Goal: Task Accomplishment & Management: Use online tool/utility

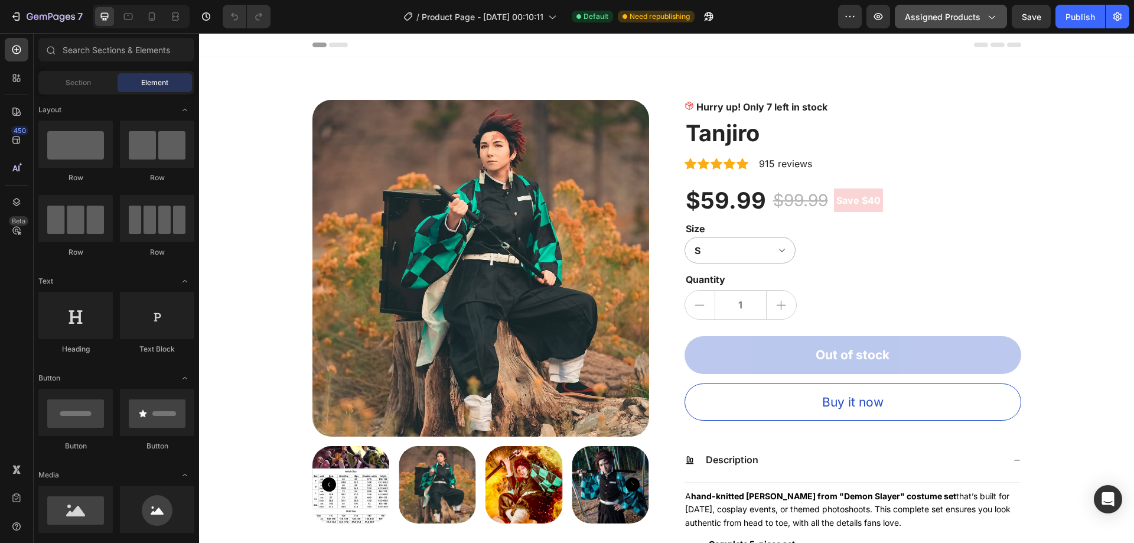
click at [944, 19] on span "Assigned Products" at bounding box center [943, 17] width 76 height 12
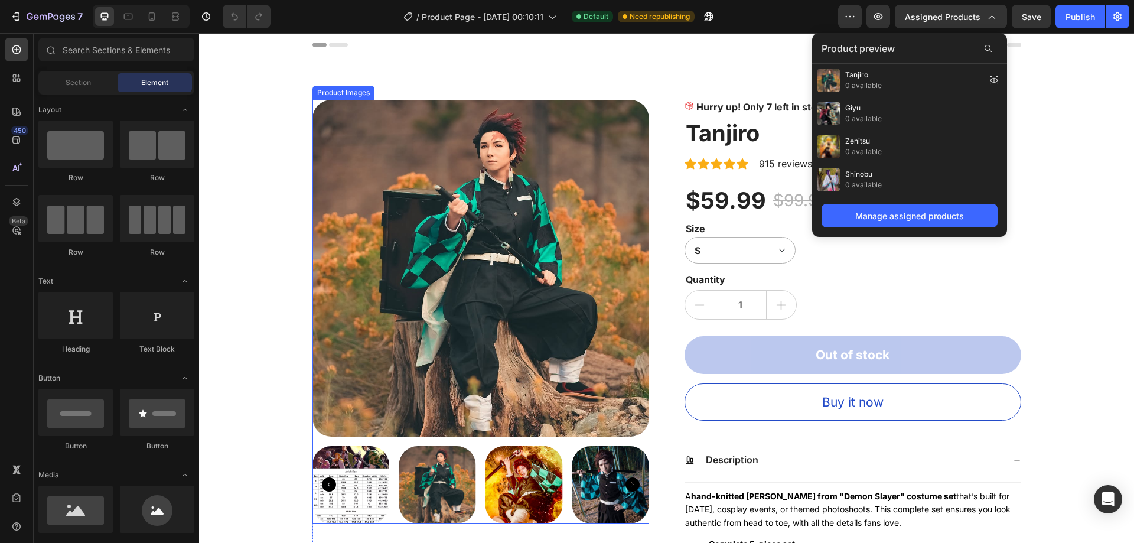
click at [495, 190] on img at bounding box center [480, 268] width 337 height 337
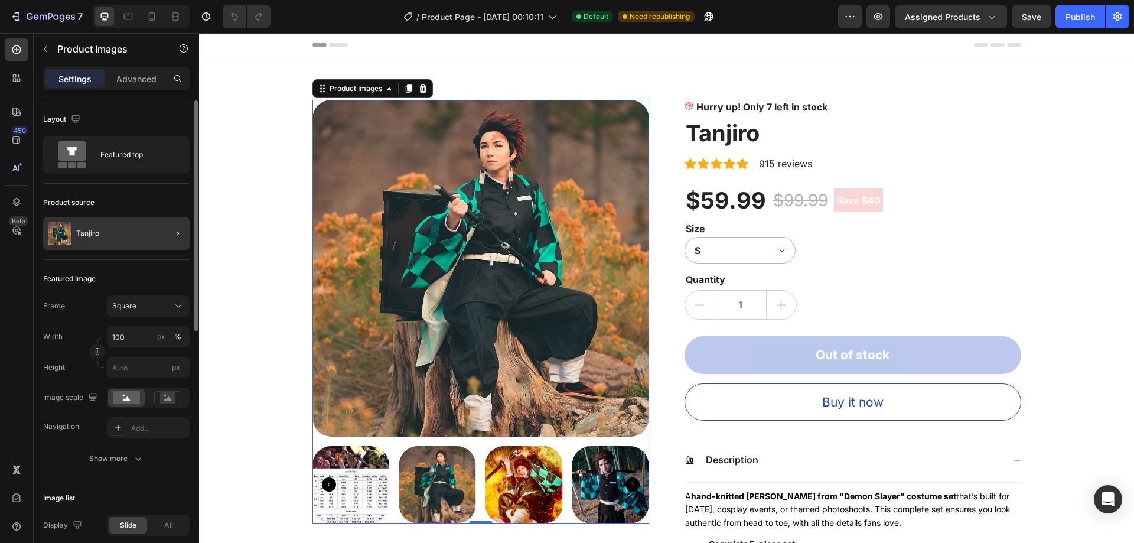
click at [158, 231] on div at bounding box center [172, 233] width 33 height 33
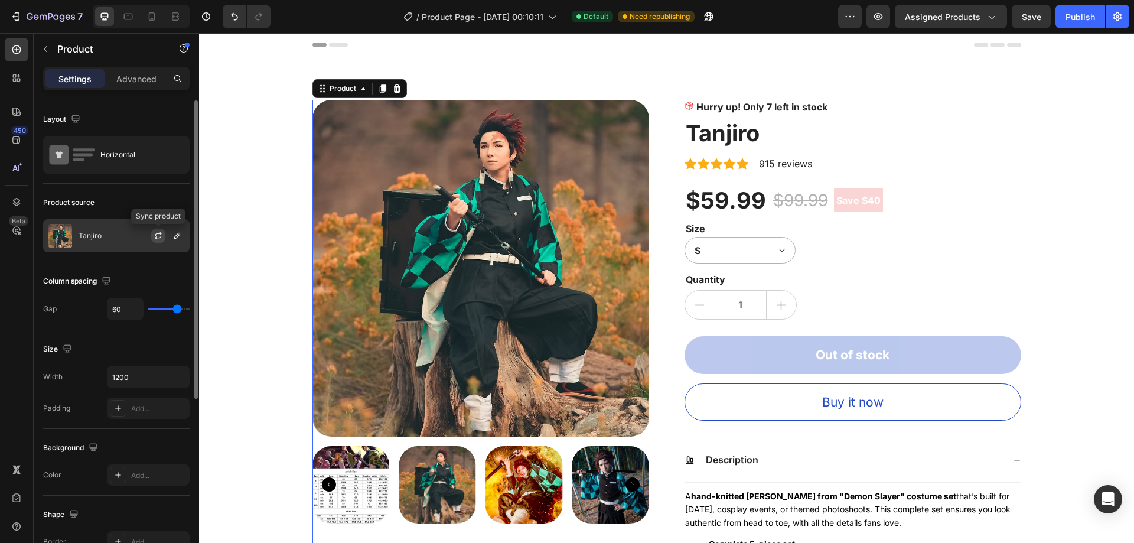
click at [156, 234] on icon "button" at bounding box center [158, 235] width 9 height 9
click at [128, 231] on div "Tanjiro" at bounding box center [116, 235] width 146 height 33
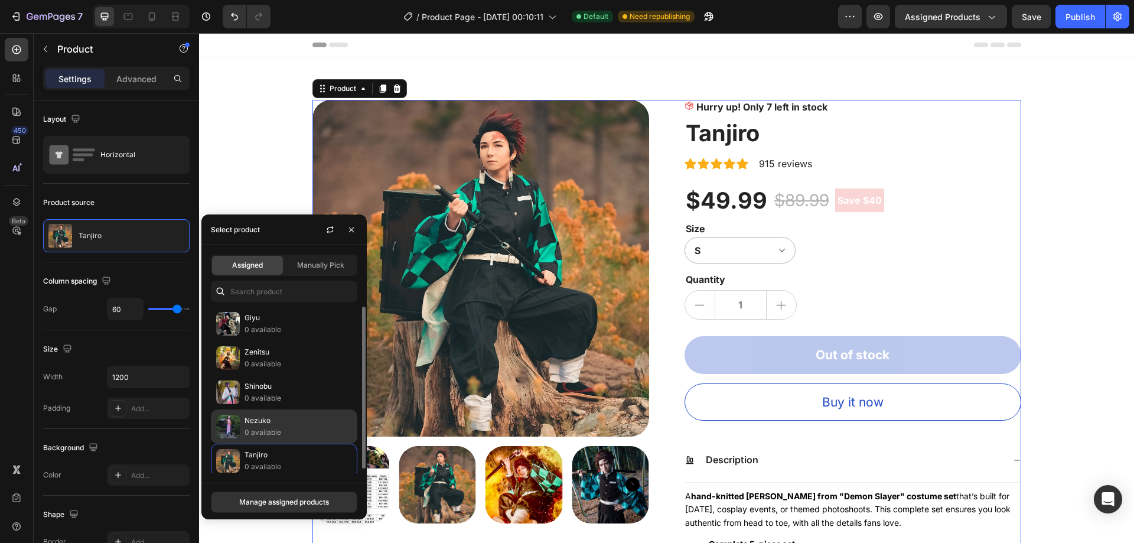
click at [296, 436] on p "0 available" at bounding box center [297, 432] width 107 height 12
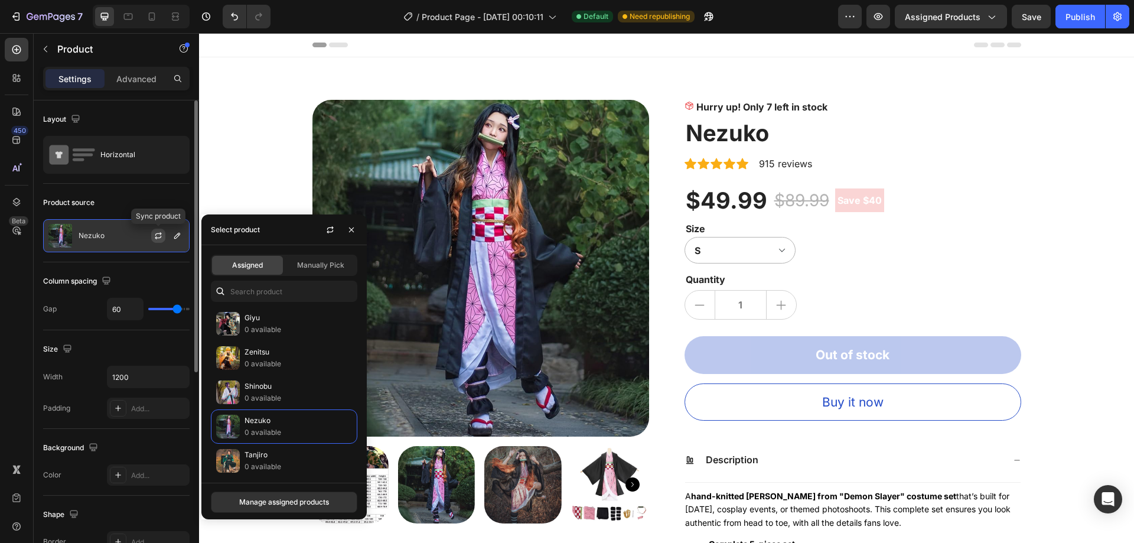
click at [159, 236] on icon "button" at bounding box center [158, 235] width 9 height 9
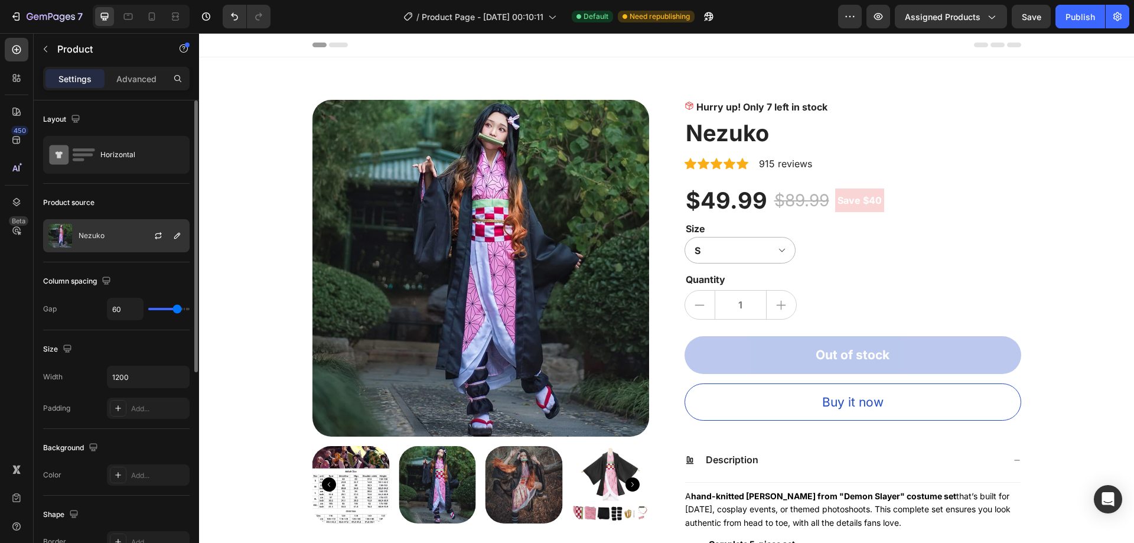
click at [122, 233] on div "Nezuko" at bounding box center [116, 235] width 146 height 33
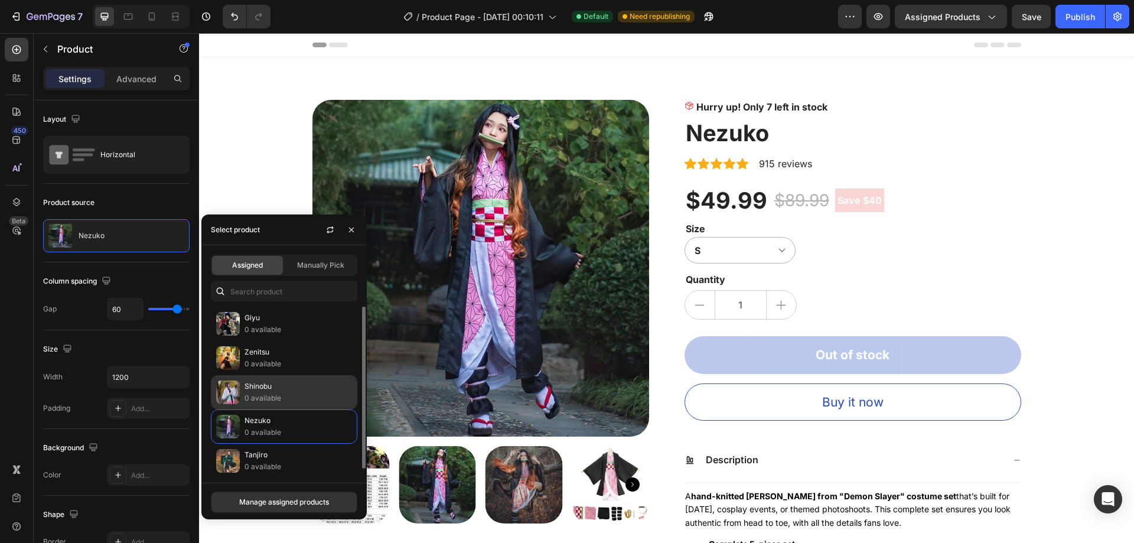
click at [276, 387] on p "Shinobu" at bounding box center [297, 386] width 107 height 12
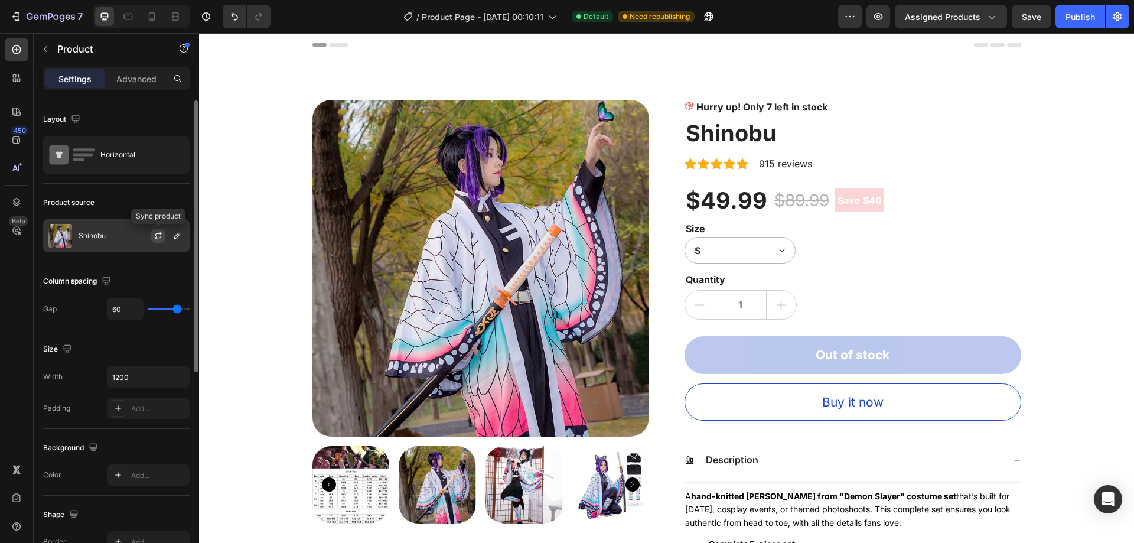
click at [159, 239] on icon "button" at bounding box center [158, 235] width 9 height 9
click at [130, 234] on div "Shinobu" at bounding box center [116, 235] width 146 height 33
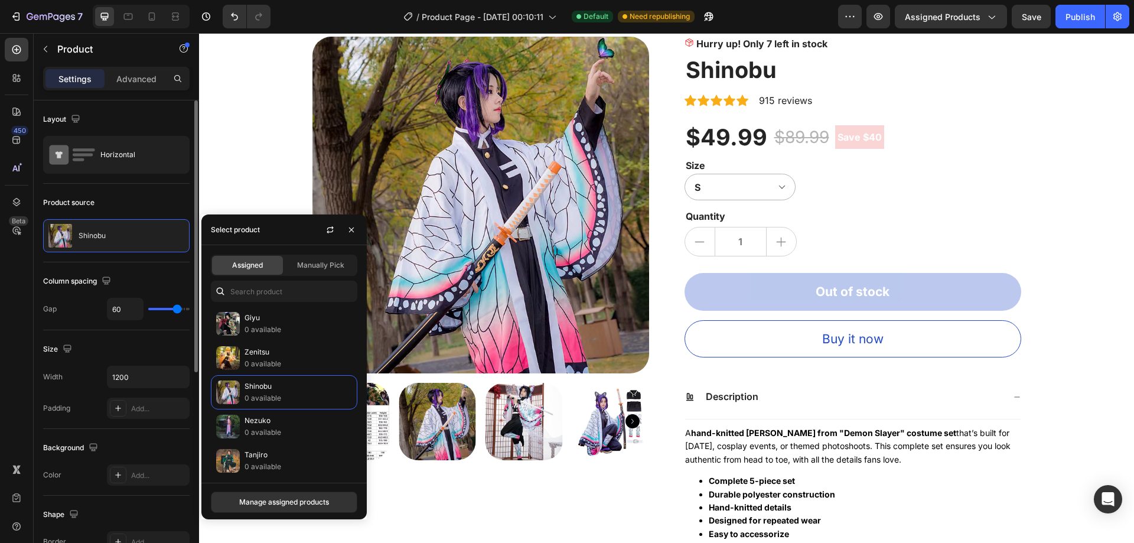
scroll to position [59, 0]
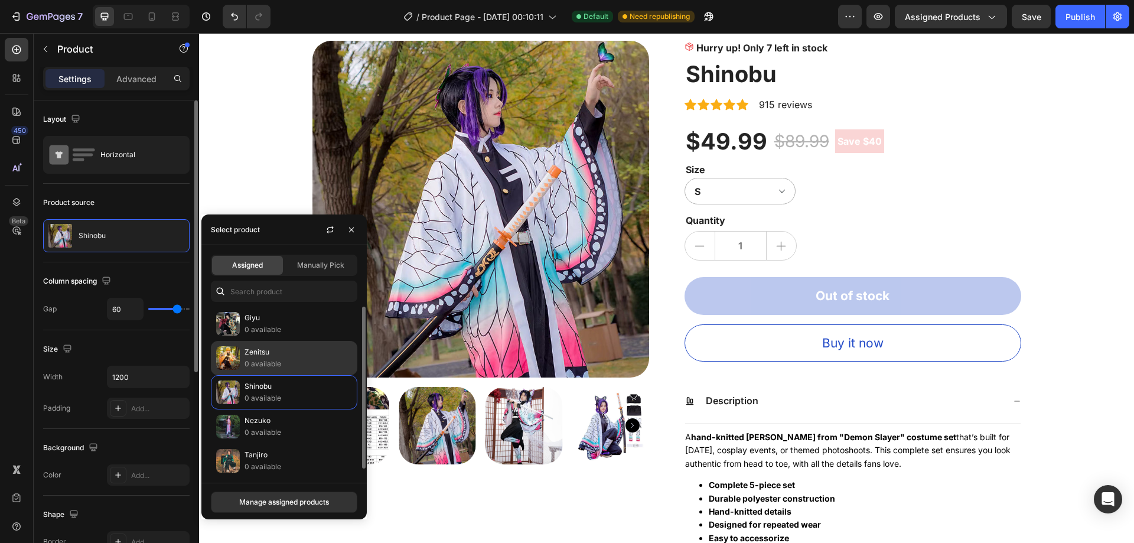
click at [305, 354] on p "Zenitsu" at bounding box center [297, 352] width 107 height 12
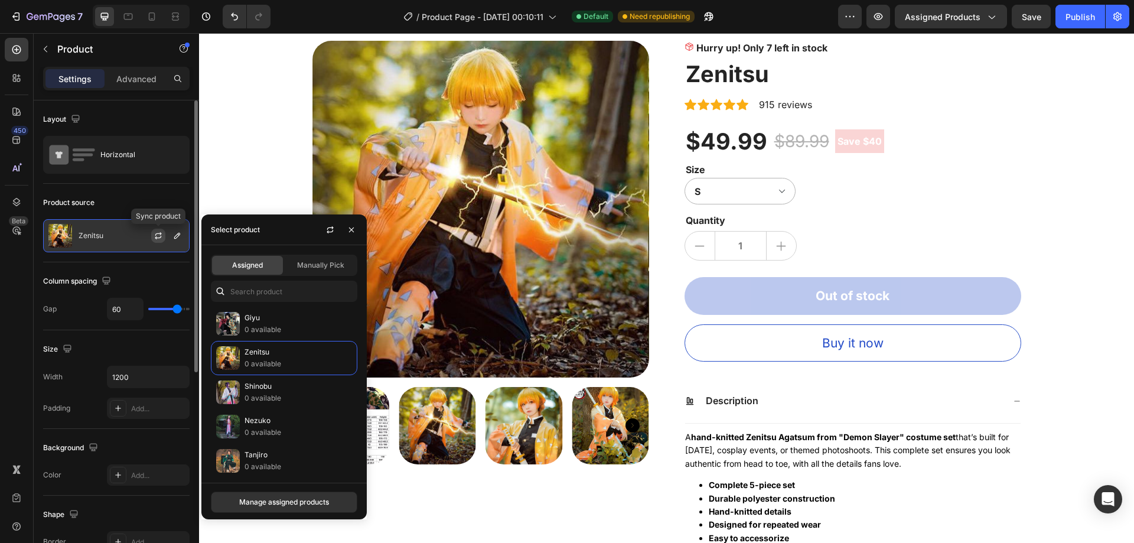
click at [159, 231] on icon "button" at bounding box center [158, 235] width 9 height 9
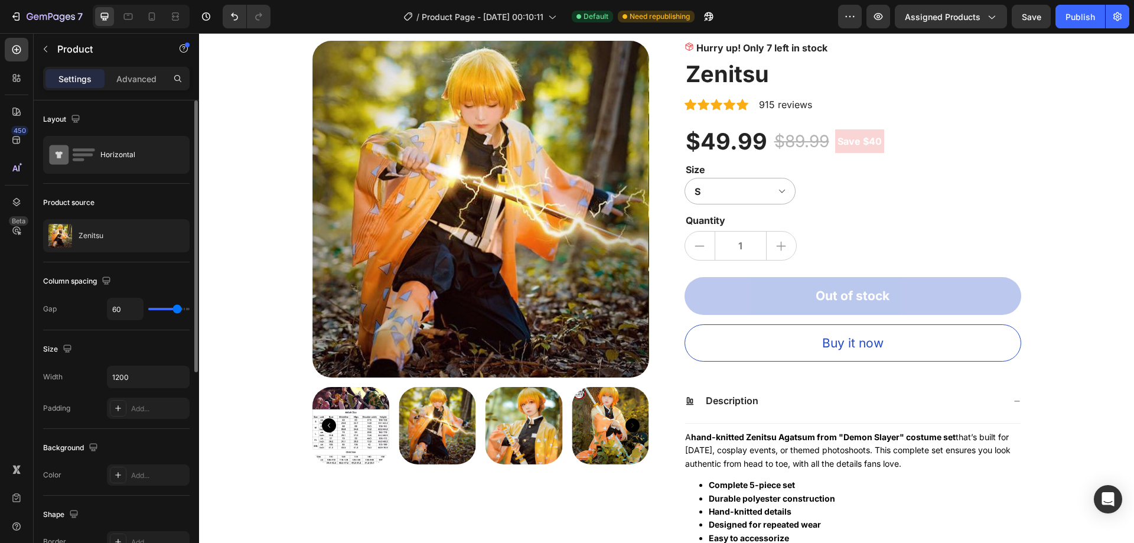
click at [121, 236] on div "Zenitsu" at bounding box center [116, 235] width 146 height 33
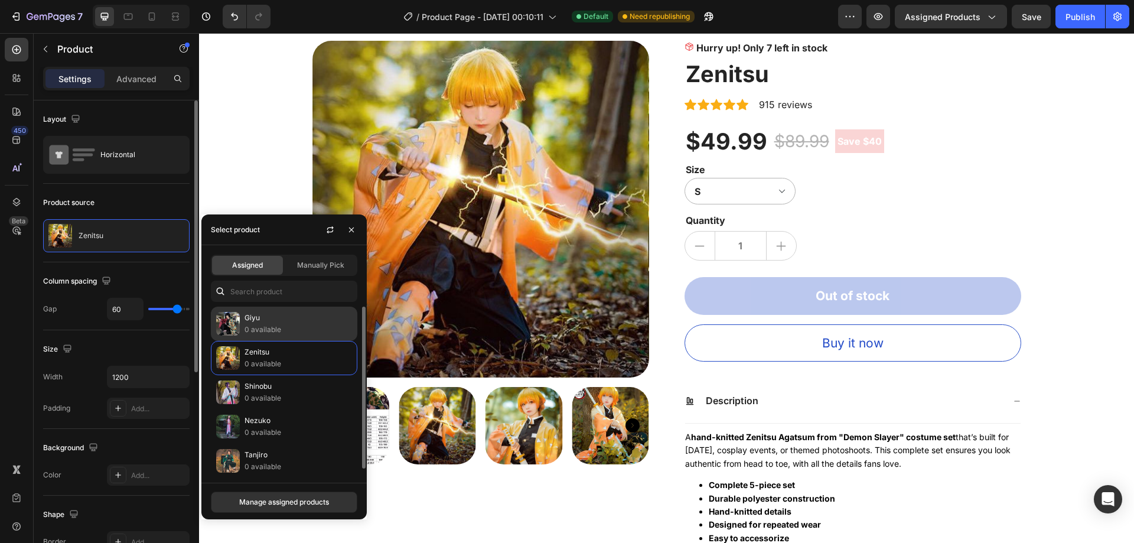
click at [276, 335] on div "Giyu 0 available" at bounding box center [284, 323] width 146 height 34
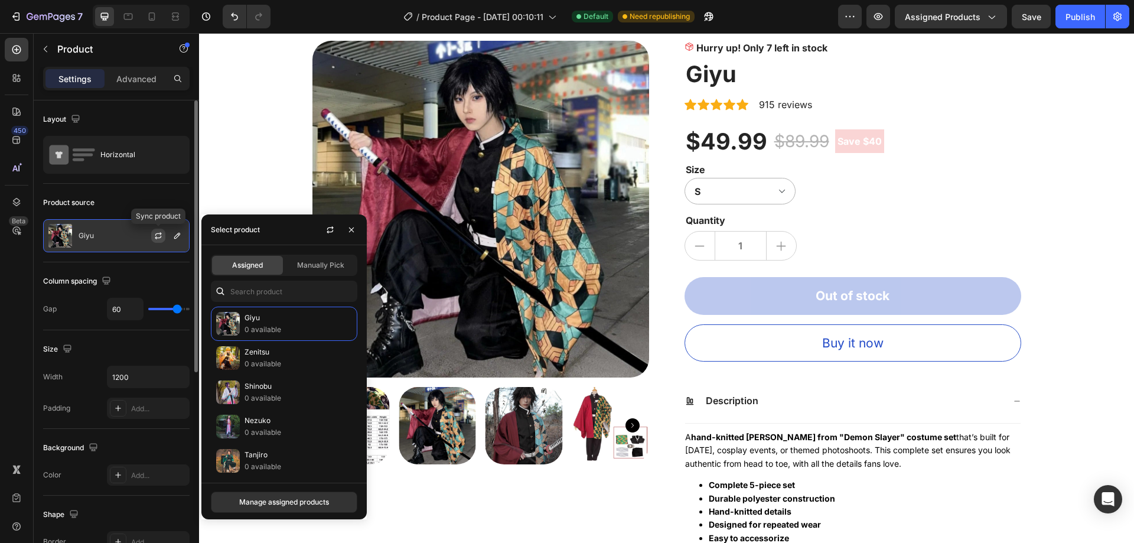
click at [160, 236] on icon "button" at bounding box center [158, 235] width 9 height 9
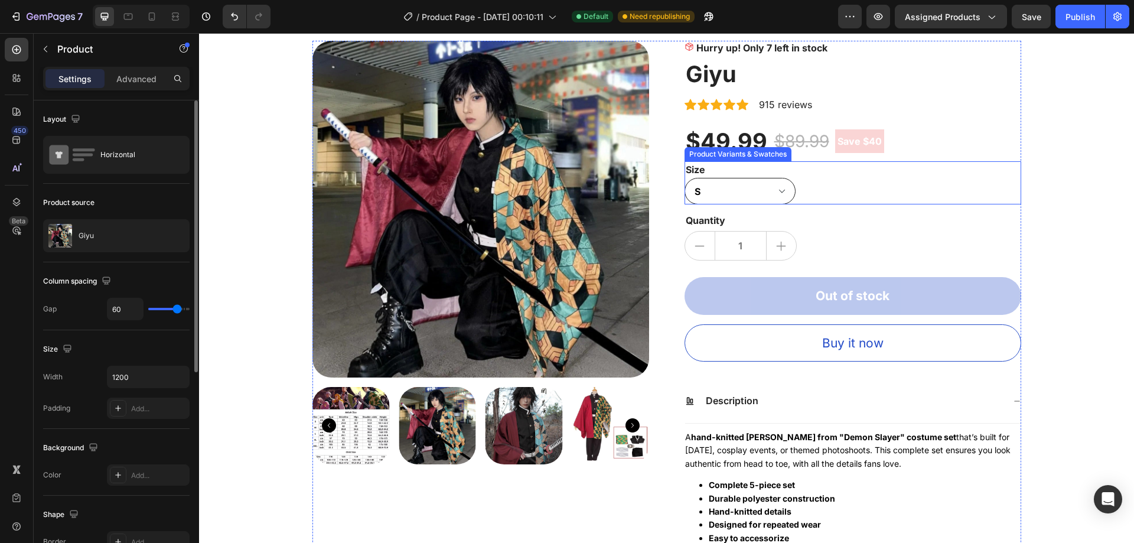
drag, startPoint x: 723, startPoint y: 187, endPoint x: 723, endPoint y: 177, distance: 10.0
click at [723, 181] on select "S M L XL 2XL 110 120 130 140 150" at bounding box center [739, 191] width 111 height 27
click at [870, 369] on div "Hurry up! Only 7 left in stock Stock Counter Giyu Product Title Icon Icon Icon …" at bounding box center [852, 417] width 337 height 752
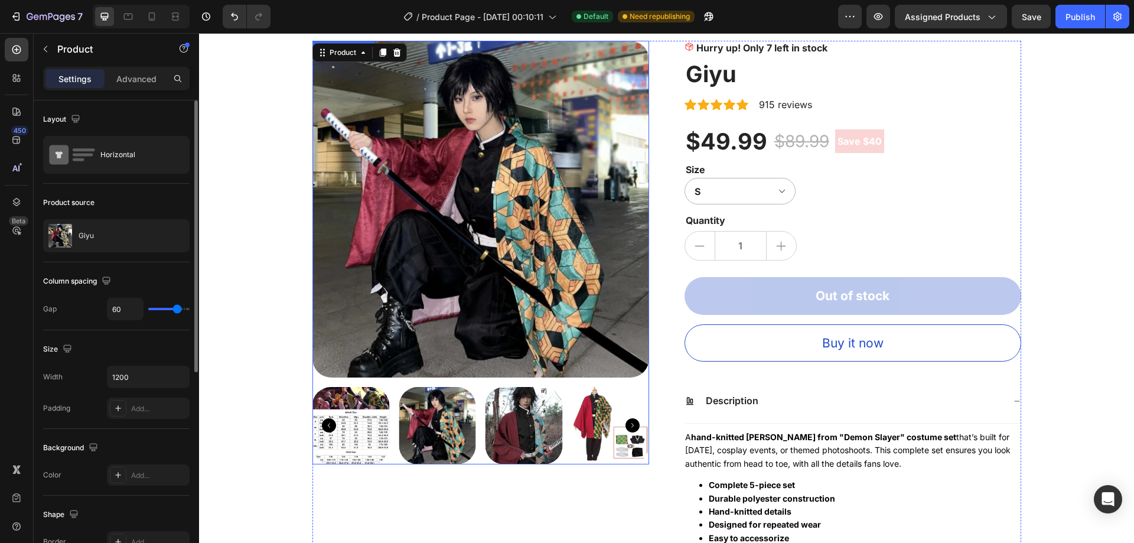
click at [342, 448] on img at bounding box center [350, 425] width 77 height 77
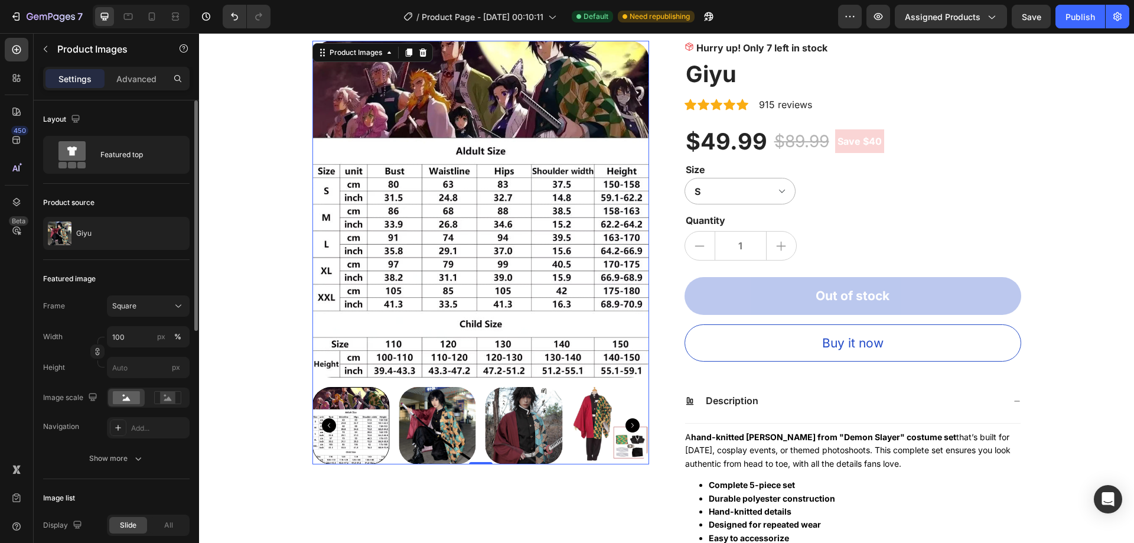
click at [453, 438] on img at bounding box center [437, 425] width 77 height 77
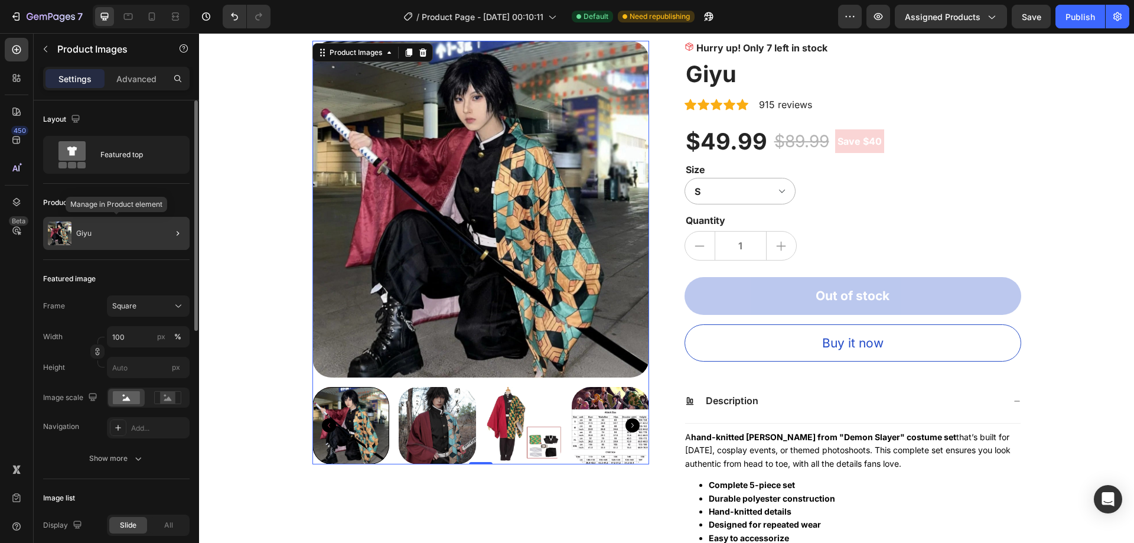
click at [141, 236] on div "Giyu" at bounding box center [116, 233] width 146 height 33
